Goal: Task Accomplishment & Management: Manage account settings

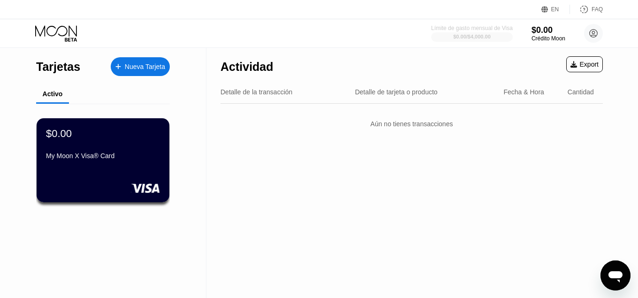
click at [463, 23] on div "Límite de gasto mensual de Visa $0.00 / $4,000.00 $0.00 Crédito Moon Yosvany Ra…" at bounding box center [319, 33] width 638 height 28
click at [464, 29] on div "Límite de gasto mensual de Visa" at bounding box center [471, 28] width 83 height 7
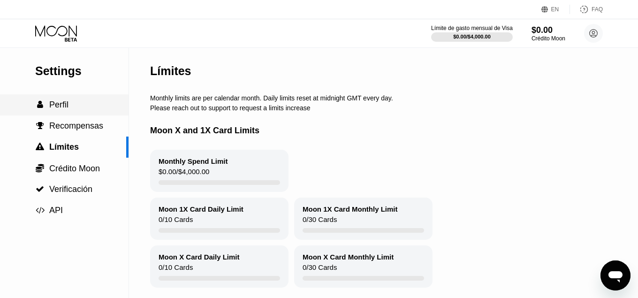
click at [59, 105] on span "Perfil" at bounding box center [58, 104] width 19 height 9
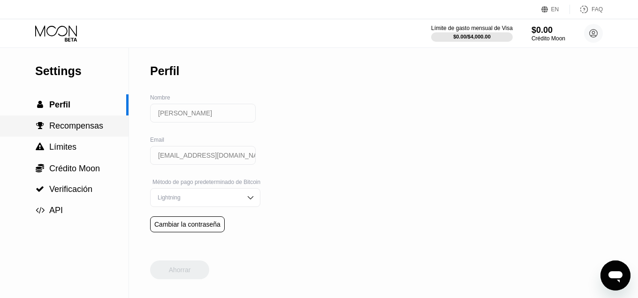
click at [74, 130] on span "Recompensas" at bounding box center [76, 125] width 54 height 9
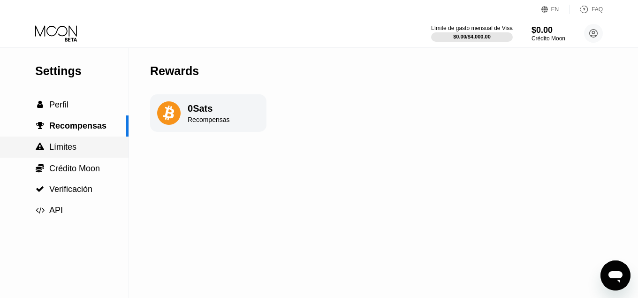
click at [71, 152] on span "Límites" at bounding box center [62, 146] width 27 height 9
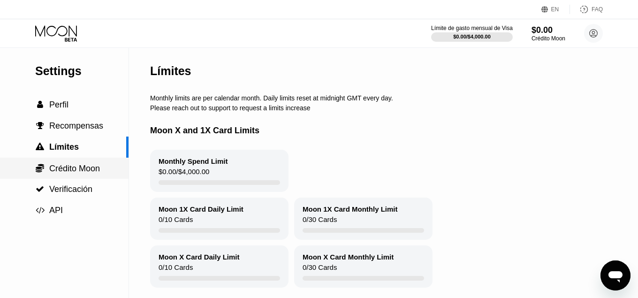
click at [59, 170] on span "Crédito Moon" at bounding box center [74, 168] width 51 height 9
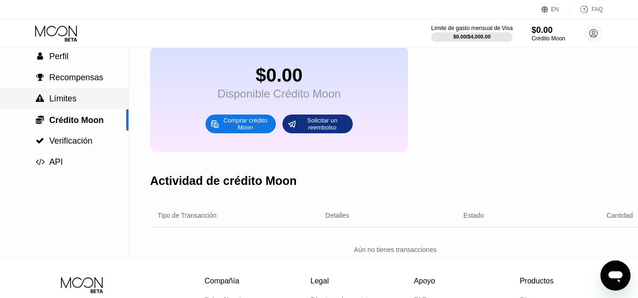
scroll to position [48, 0]
click at [77, 95] on div "Settings  Perfil  Recompensas  Límites  Crédito Moon  Verificación  API" at bounding box center [64, 86] width 129 height 173
drag, startPoint x: 69, startPoint y: 142, endPoint x: 72, endPoint y: 147, distance: 6.0
click at [72, 146] on span "Verificación" at bounding box center [70, 141] width 43 height 9
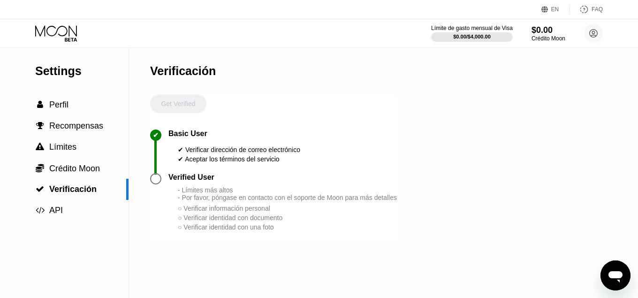
click at [156, 184] on div at bounding box center [155, 178] width 11 height 11
click at [53, 176] on div " Crédito Moon" at bounding box center [64, 168] width 129 height 21
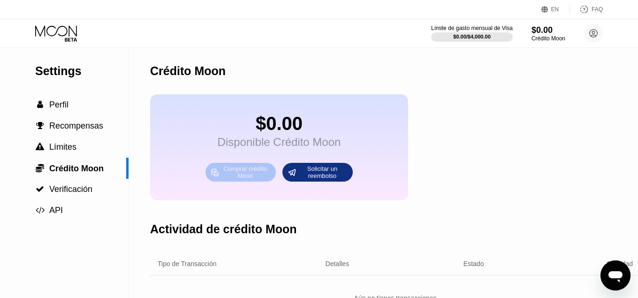
click at [226, 180] on div "Comprar crédito Moon" at bounding box center [246, 172] width 52 height 15
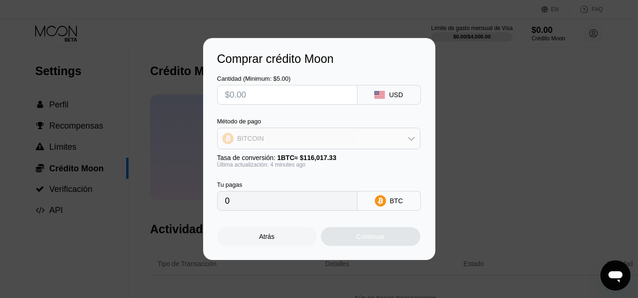
click at [347, 140] on div "BITCOIN" at bounding box center [319, 138] width 202 height 19
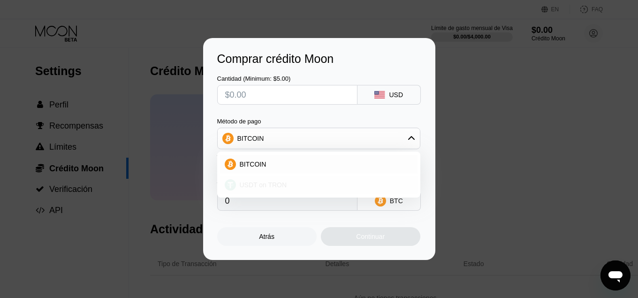
click at [292, 184] on div "USDT on TRON" at bounding box center [324, 185] width 177 height 8
type input "0.00"
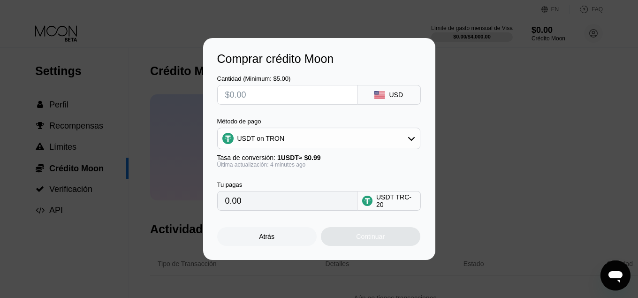
click at [248, 91] on input "text" at bounding box center [287, 94] width 124 height 19
type input "$5"
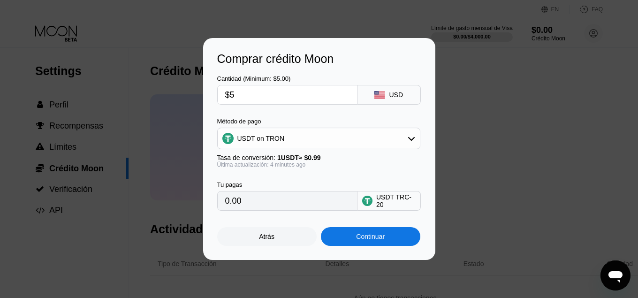
type input "5.05"
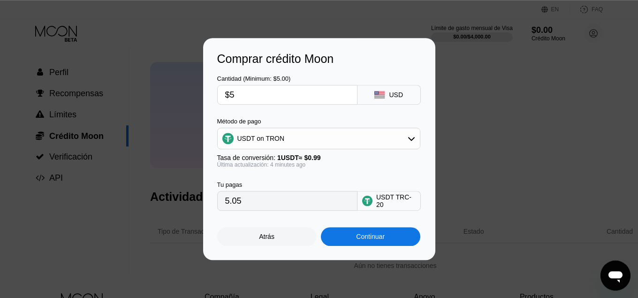
scroll to position [48, 0]
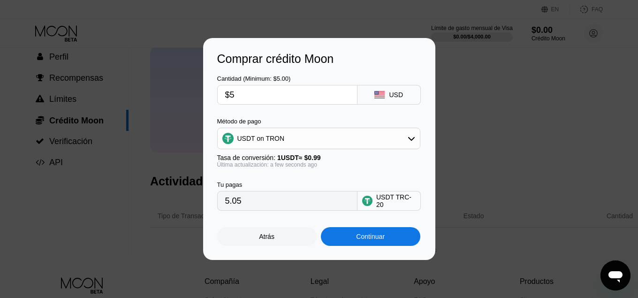
type input "$5"
click at [271, 237] on div "Atrás" at bounding box center [266, 237] width 15 height 8
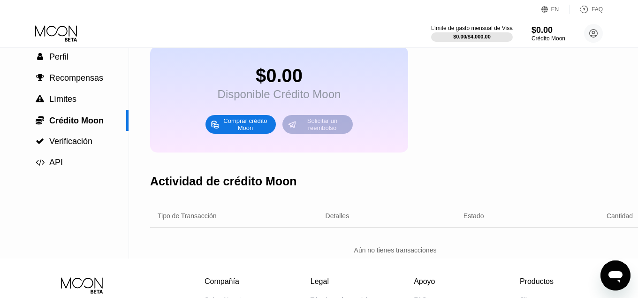
click at [312, 132] on div "Solicitar un reembolso" at bounding box center [323, 124] width 52 height 15
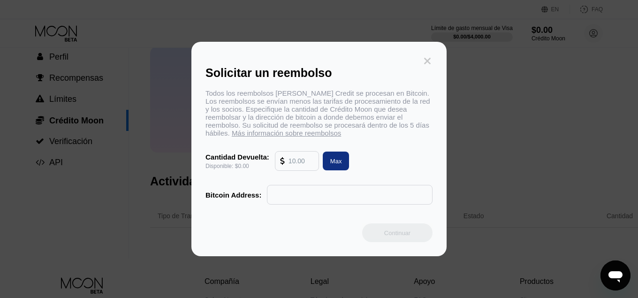
click at [429, 56] on icon at bounding box center [427, 61] width 10 height 10
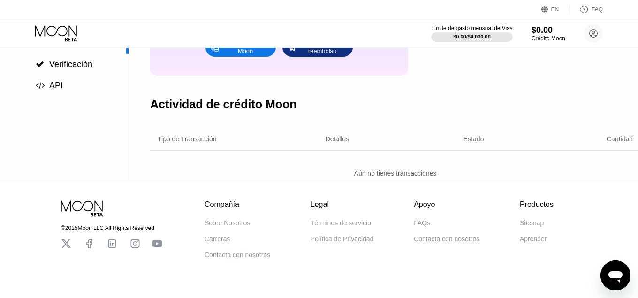
scroll to position [144, 0]
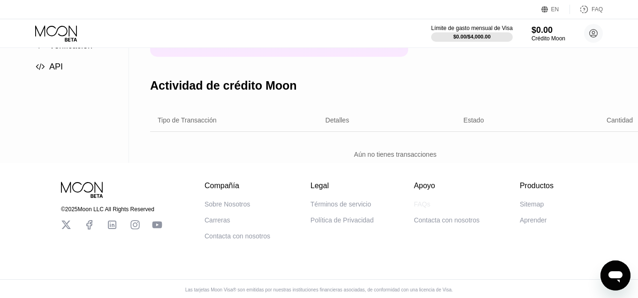
click at [419, 208] on div "FAQs" at bounding box center [422, 204] width 16 height 8
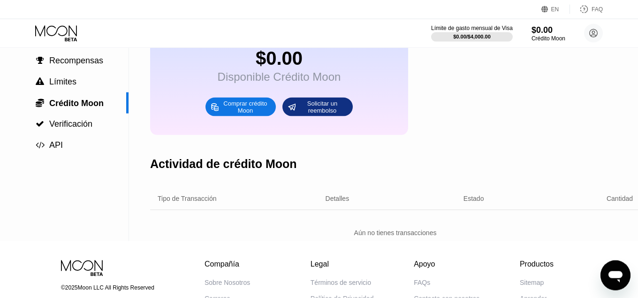
scroll to position [48, 0]
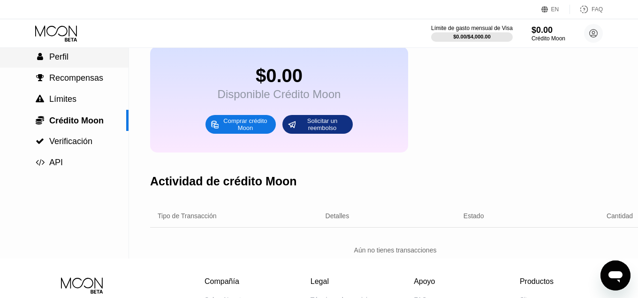
click at [67, 61] on span "Perfil" at bounding box center [58, 56] width 19 height 9
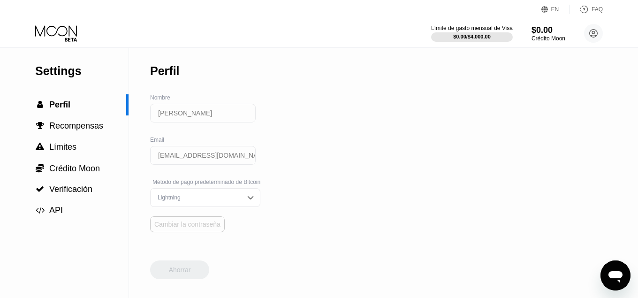
click at [187, 228] on div "Cambiar la contraseña" at bounding box center [187, 225] width 66 height 8
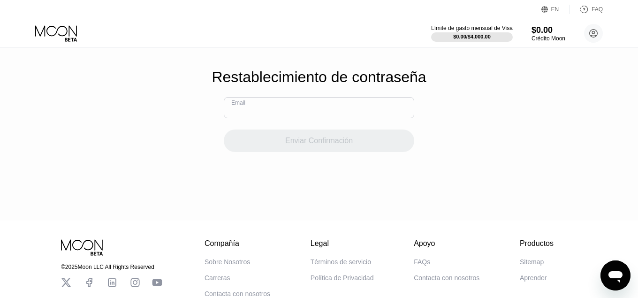
click at [261, 112] on input "text" at bounding box center [319, 107] width 191 height 21
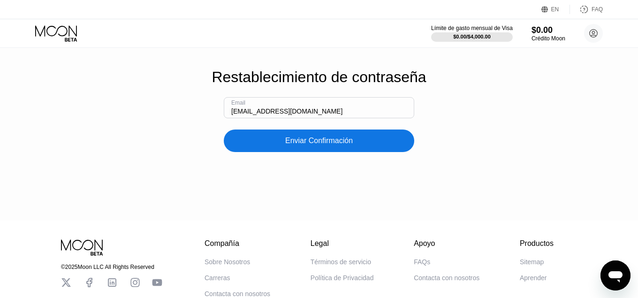
type input "[EMAIL_ADDRESS][DOMAIN_NAME]"
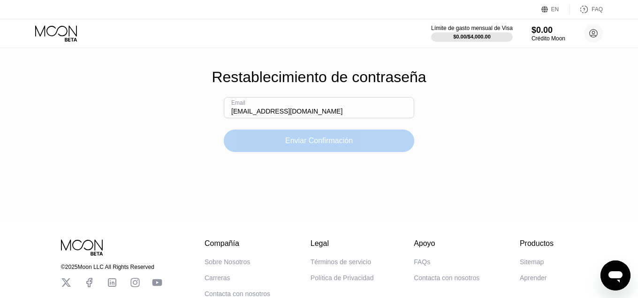
click at [270, 147] on div "Enviar Confirmación" at bounding box center [319, 141] width 191 height 23
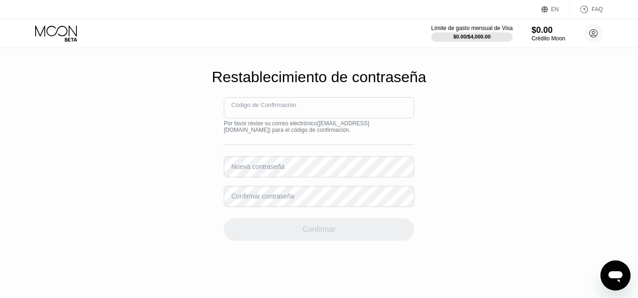
click at [249, 109] on input at bounding box center [319, 107] width 191 height 21
click at [240, 170] on div "Nueva contraseña" at bounding box center [257, 167] width 53 height 8
click at [234, 170] on div "Nueva contraseña" at bounding box center [257, 167] width 53 height 8
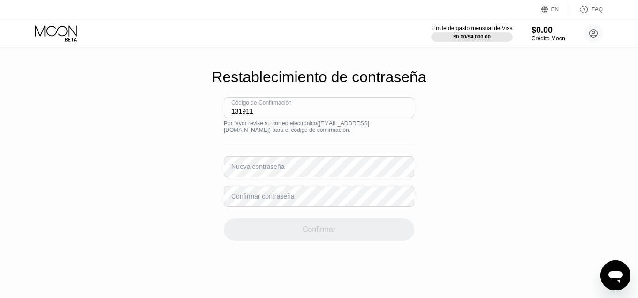
click at [260, 118] on input "131911" at bounding box center [319, 107] width 191 height 21
type input "1"
click at [252, 115] on input at bounding box center [319, 107] width 191 height 21
type input "131911"
click at [233, 170] on div "Nueva contraseña" at bounding box center [257, 167] width 53 height 8
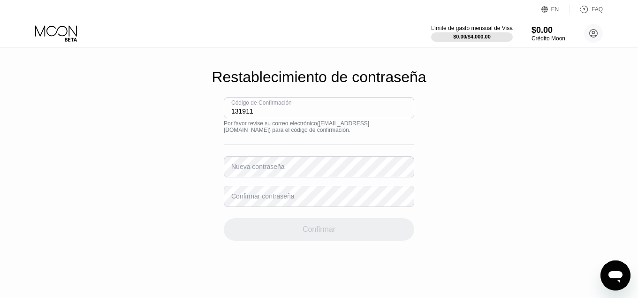
click at [255, 118] on input "131911" at bounding box center [319, 107] width 191 height 21
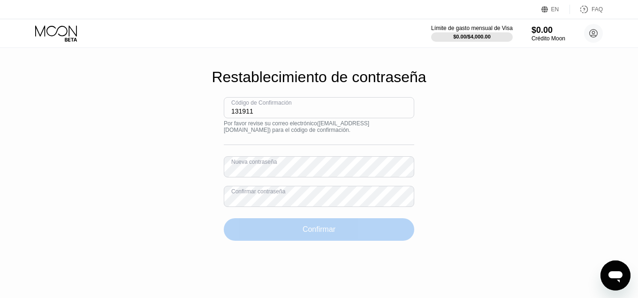
click at [278, 229] on div "Confirmar" at bounding box center [319, 229] width 191 height 23
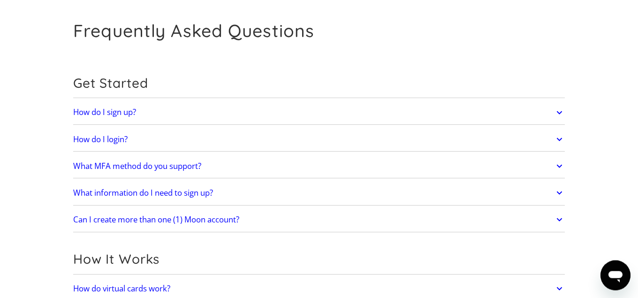
scroll to position [48, 0]
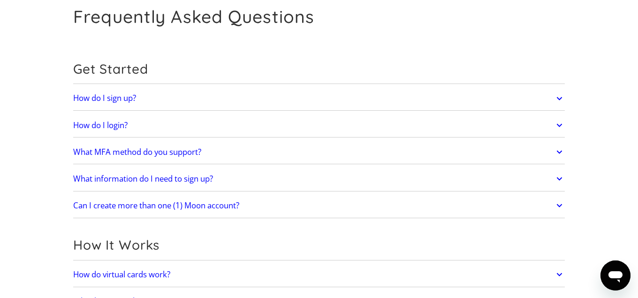
click at [165, 155] on h2 "What MFA method do you support?" at bounding box center [137, 151] width 128 height 9
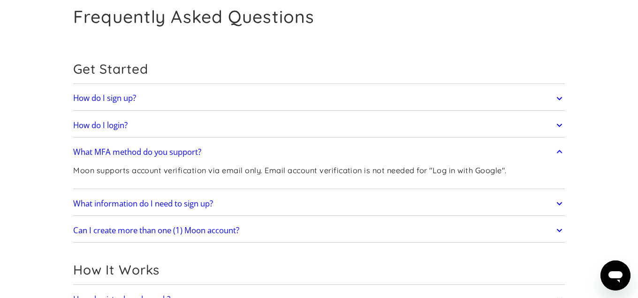
drag, startPoint x: 165, startPoint y: 155, endPoint x: 305, endPoint y: -10, distance: 216.1
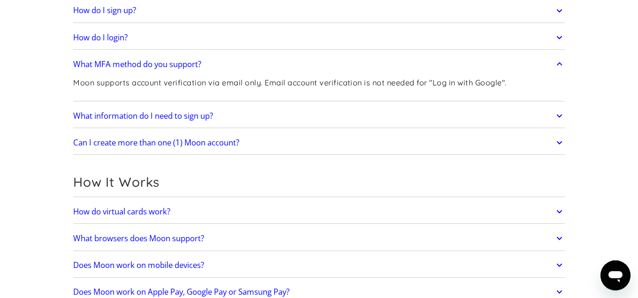
scroll to position [144, 0]
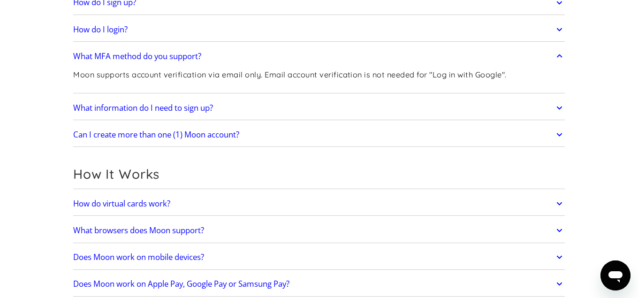
click at [228, 206] on link "How do virtual cards work?" at bounding box center [319, 204] width 492 height 20
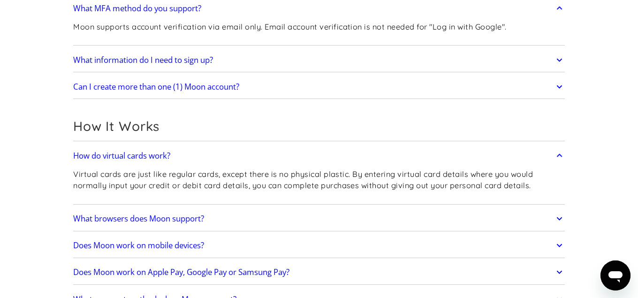
scroll to position [239, 0]
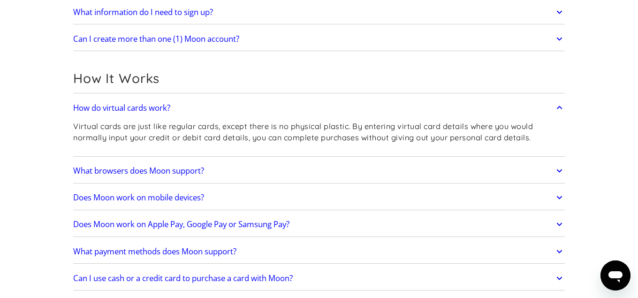
click at [199, 227] on h2 "Does Moon work on Apple Pay, Google Pay or Samsung Pay?" at bounding box center [181, 224] width 216 height 9
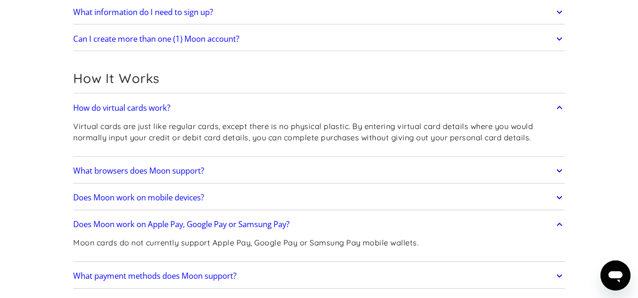
scroll to position [287, 0]
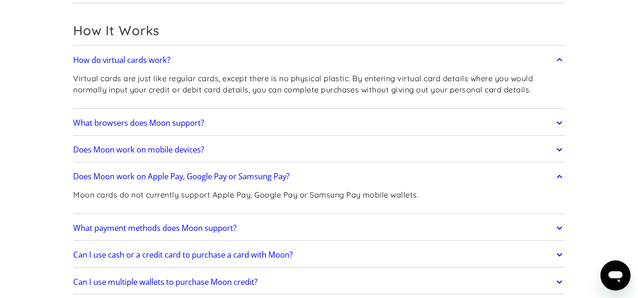
click at [199, 227] on h2 "What payment methods does Moon support?" at bounding box center [154, 227] width 163 height 9
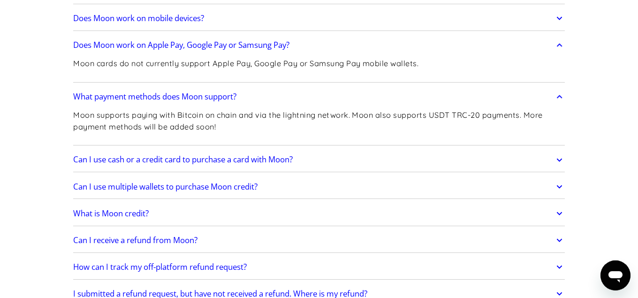
scroll to position [431, 0]
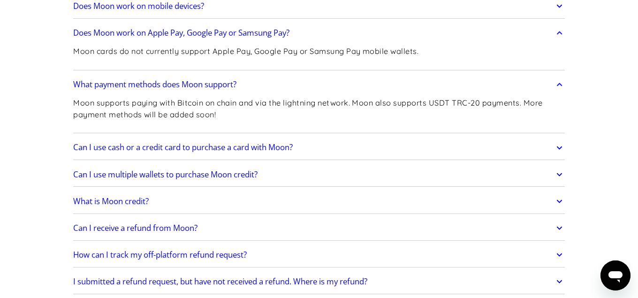
click at [182, 196] on link "What is Moon credit?" at bounding box center [319, 201] width 492 height 20
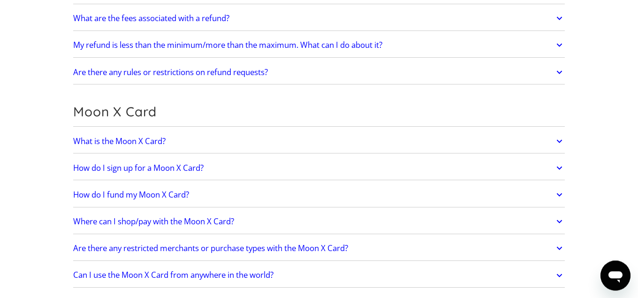
scroll to position [766, 0]
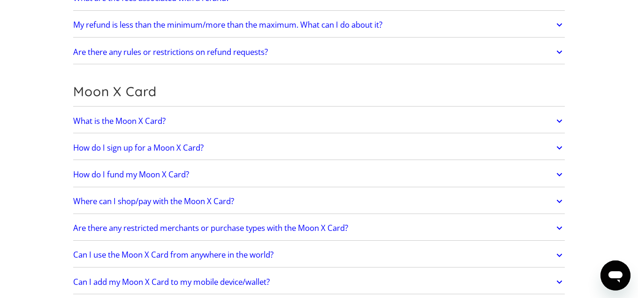
click at [183, 251] on h2 "Can I use the Moon X Card from anywhere in the world?" at bounding box center [173, 254] width 200 height 9
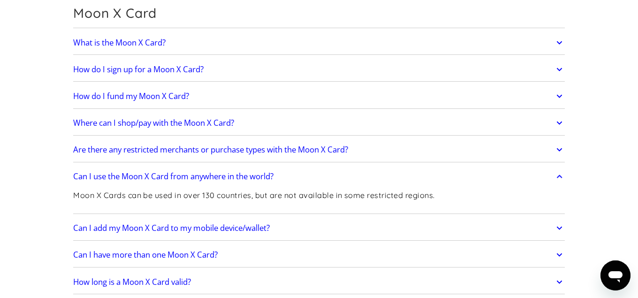
scroll to position [862, 0]
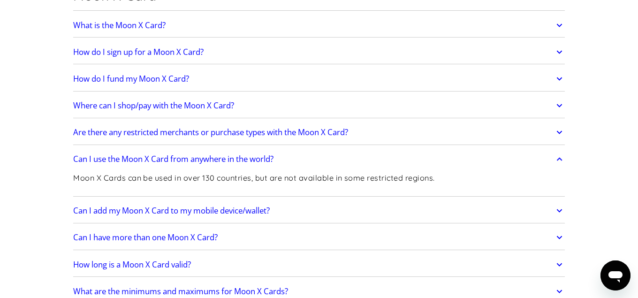
click at [186, 214] on h2 "Can I add my Moon X Card to my mobile device/wallet?" at bounding box center [171, 210] width 197 height 9
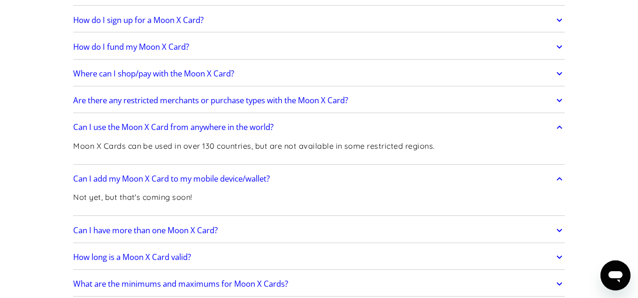
scroll to position [909, 0]
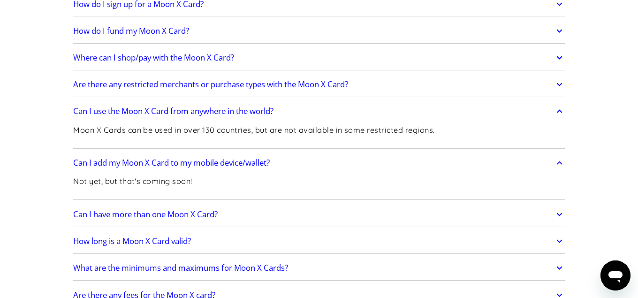
click at [187, 217] on h2 "Can I have more than one Moon X Card?" at bounding box center [145, 214] width 145 height 9
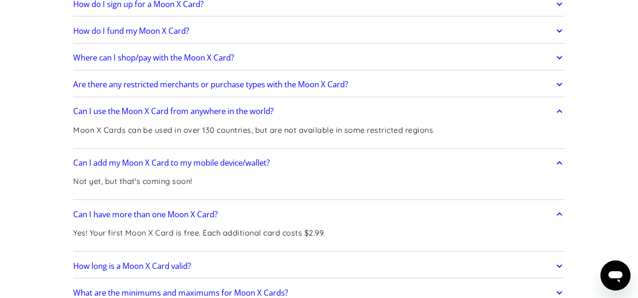
scroll to position [957, 0]
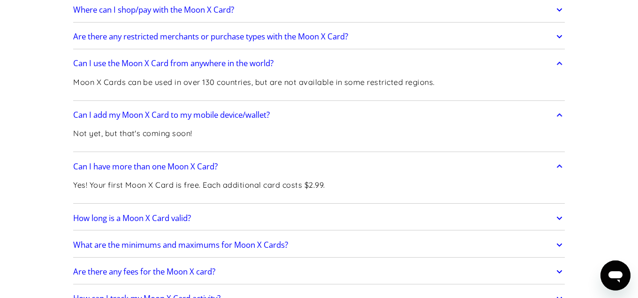
click at [187, 217] on h2 "How long is a Moon X Card valid?" at bounding box center [132, 218] width 118 height 9
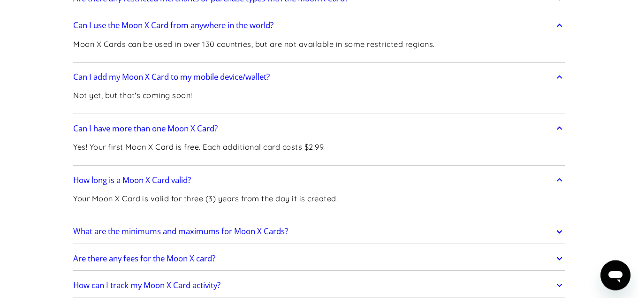
scroll to position [1005, 0]
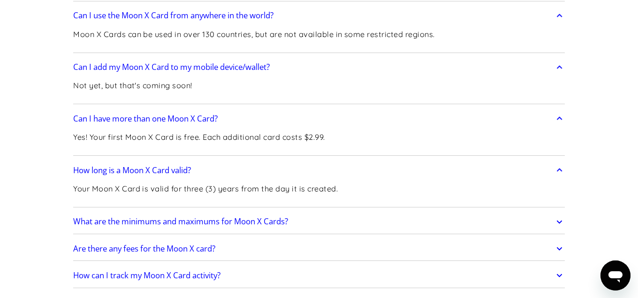
click at [187, 217] on link "What are the minimums and maximums for Moon X Cards?" at bounding box center [319, 222] width 492 height 20
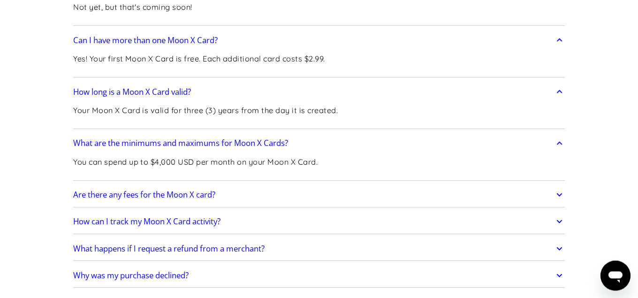
scroll to position [1101, 0]
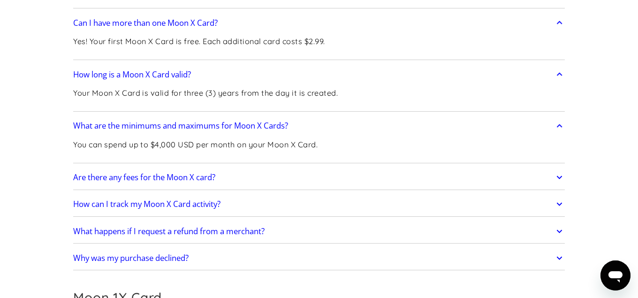
click at [204, 179] on h2 "Are there any fees for the Moon X card?" at bounding box center [144, 177] width 142 height 9
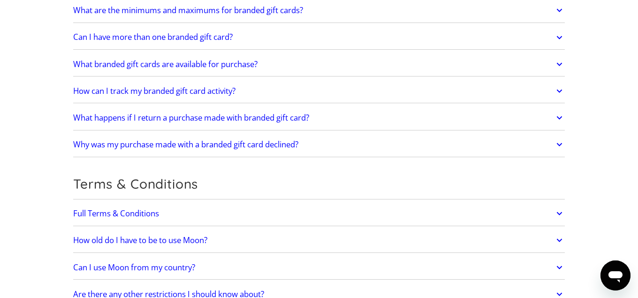
scroll to position [2058, 0]
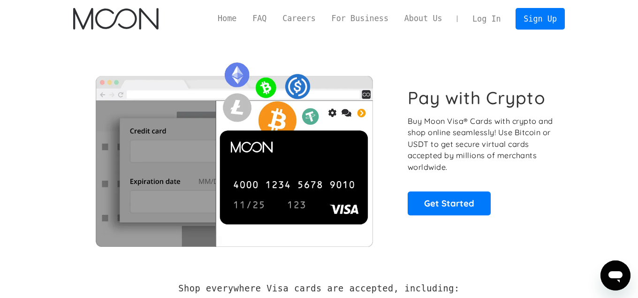
click at [483, 21] on link "Log In" at bounding box center [487, 18] width 44 height 21
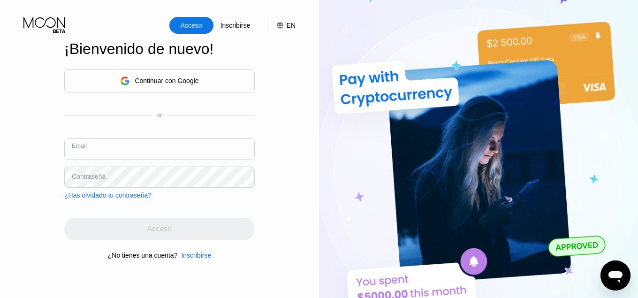
click at [71, 149] on input "text" at bounding box center [159, 148] width 191 height 21
type input "[EMAIL_ADDRESS][DOMAIN_NAME]"
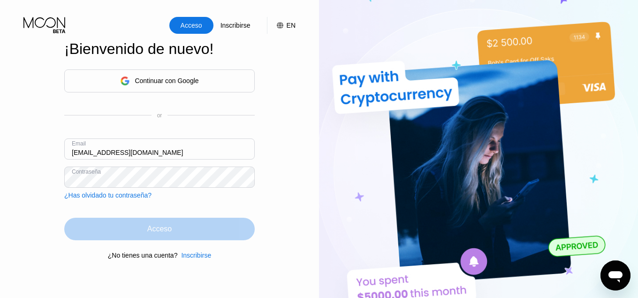
click at [124, 233] on div "Acceso" at bounding box center [159, 229] width 191 height 23
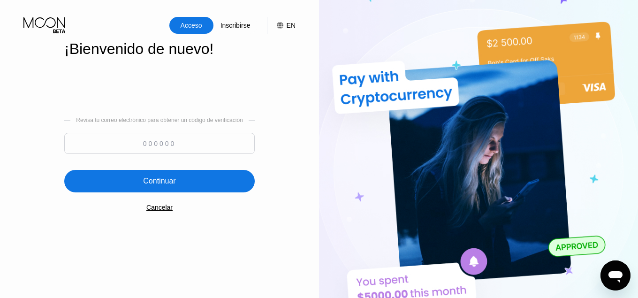
click at [185, 149] on input at bounding box center [159, 143] width 191 height 21
type input "959761"
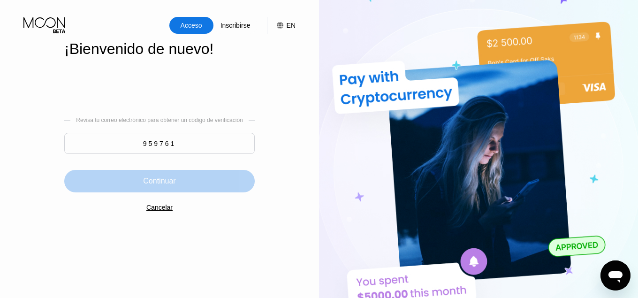
click at [168, 186] on div "Continuar" at bounding box center [159, 180] width 32 height 9
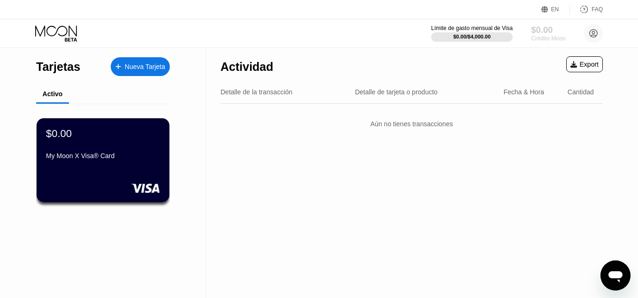
click at [543, 33] on div "$0.00" at bounding box center [548, 30] width 34 height 10
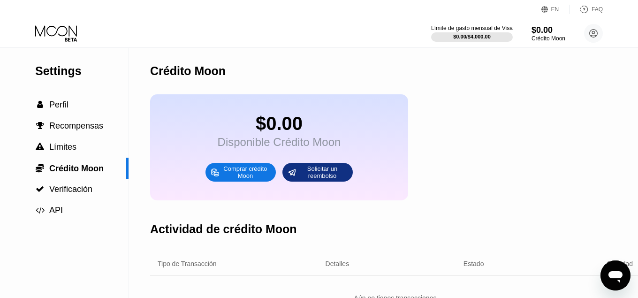
drag, startPoint x: 516, startPoint y: 57, endPoint x: 476, endPoint y: 56, distance: 39.9
